Goal: Find contact information: Find contact information

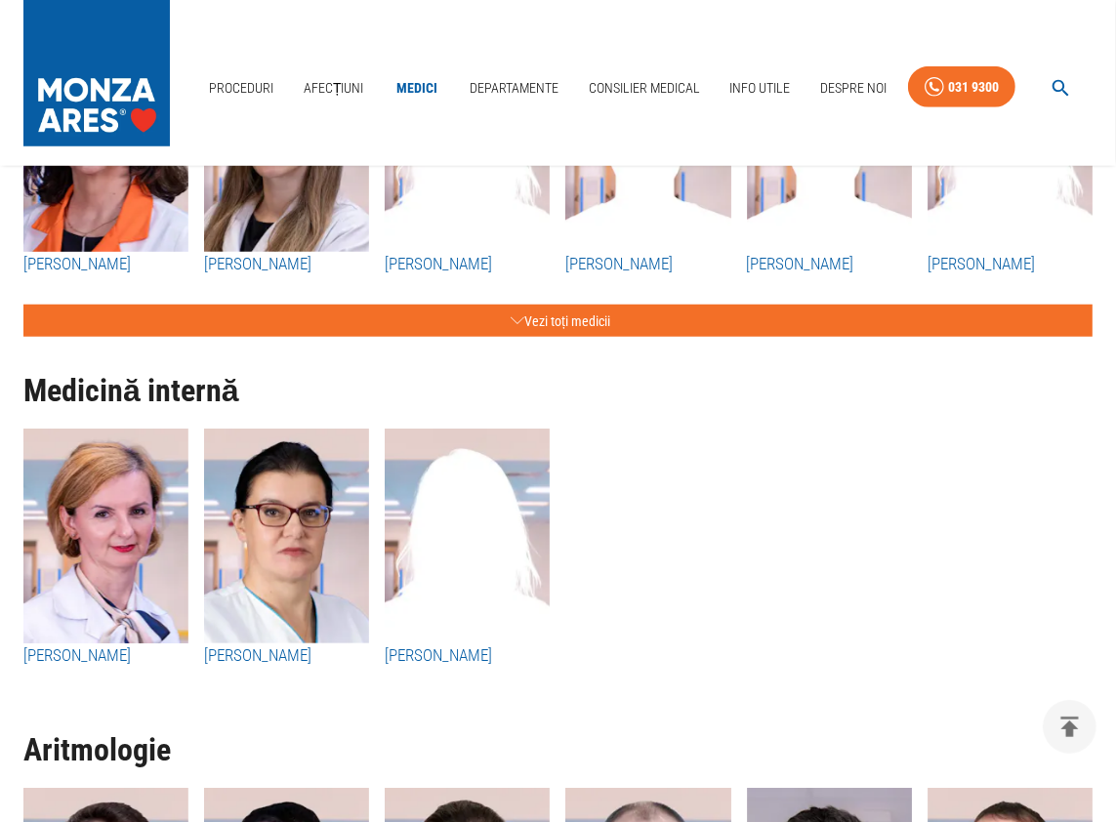
scroll to position [6543, 0]
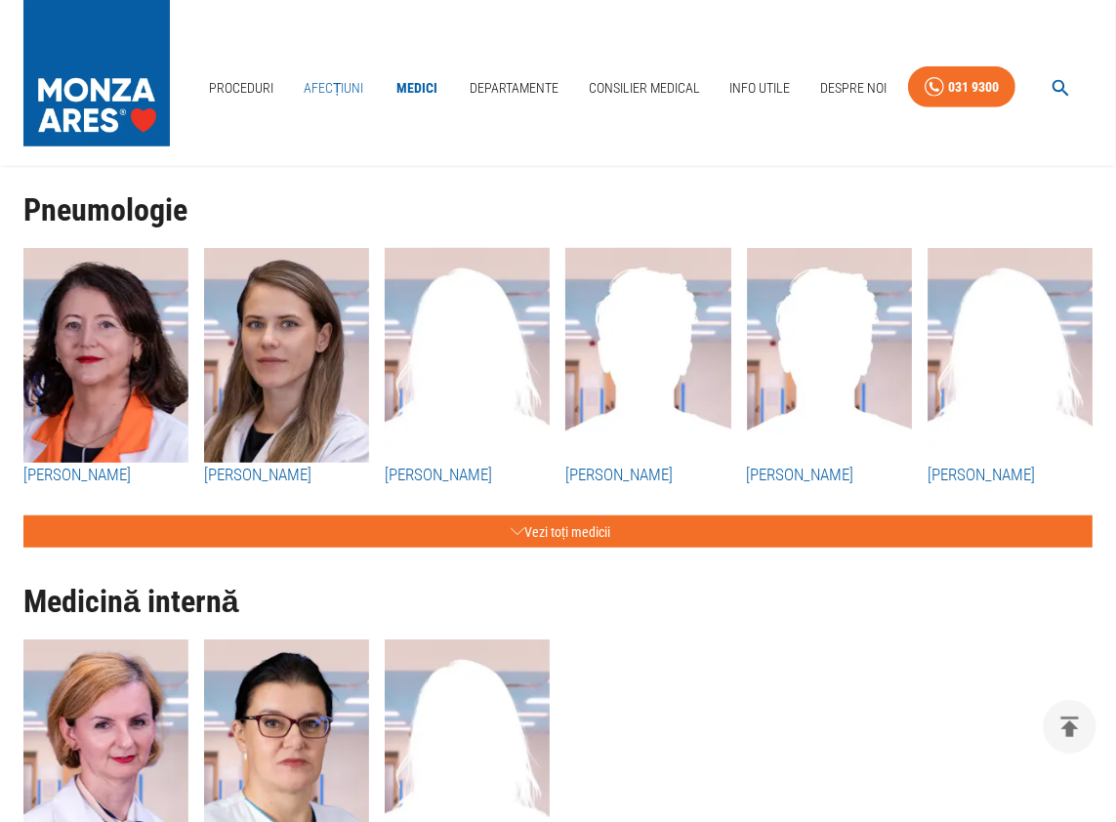
click at [328, 82] on link "Afecțiuni" at bounding box center [334, 88] width 76 height 40
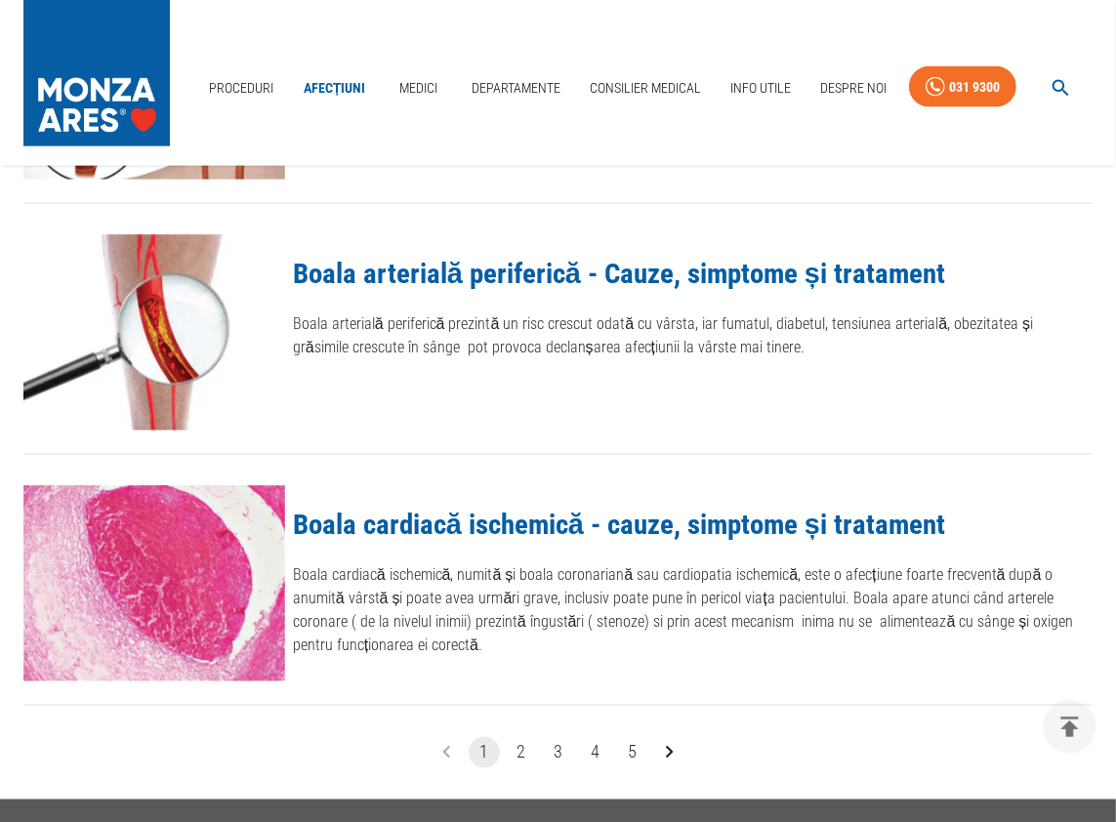
scroll to position [2148, 0]
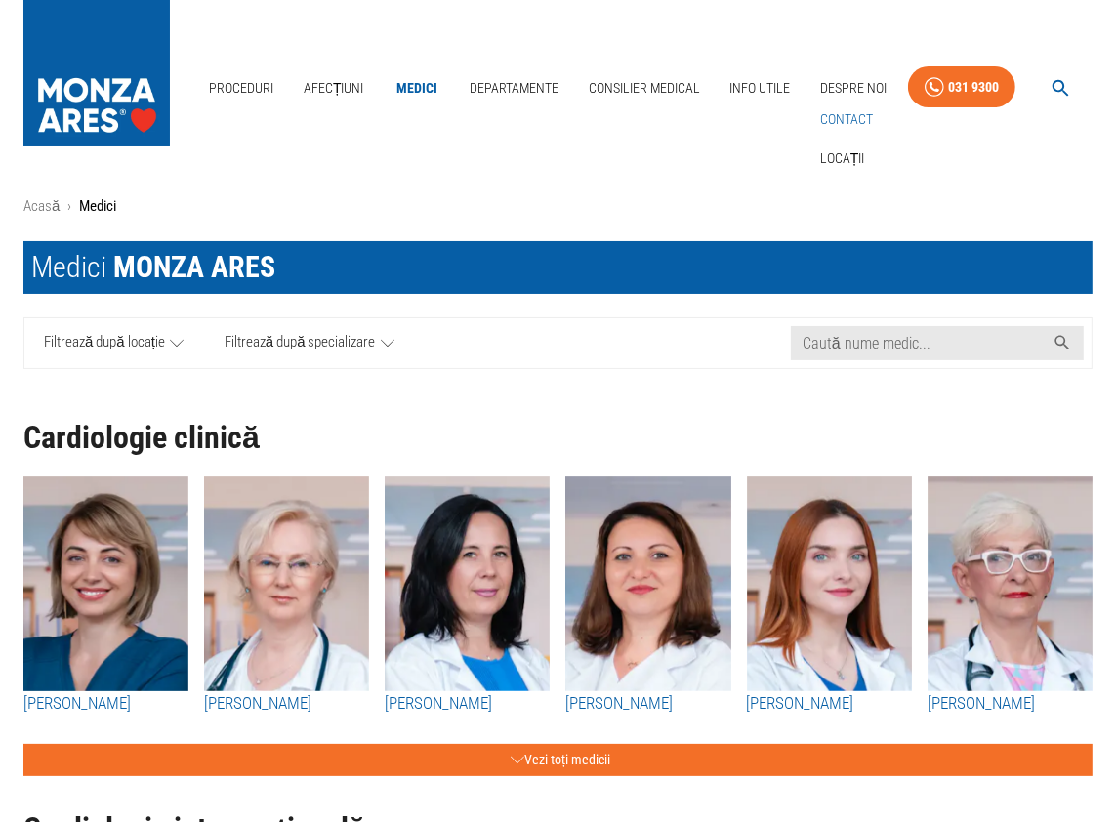
click at [839, 114] on link "Contact" at bounding box center [846, 120] width 61 height 32
